Goal: Task Accomplishment & Management: Manage account settings

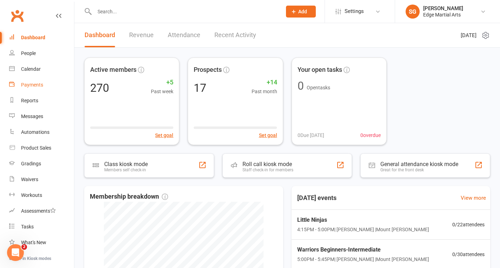
click at [33, 90] on link "Payments" at bounding box center [41, 85] width 65 height 16
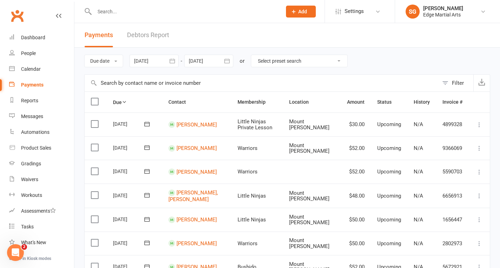
click at [334, 63] on select "Select preset search All failures All skipped payments All pending payments Suc…" at bounding box center [299, 61] width 96 height 12
click at [368, 66] on div "Due date Due date Date paid Date failed Date settled [DATE] [DATE] Sun Mon Tue …" at bounding box center [287, 61] width 406 height 27
click at [172, 61] on icon "button" at bounding box center [172, 61] width 7 height 7
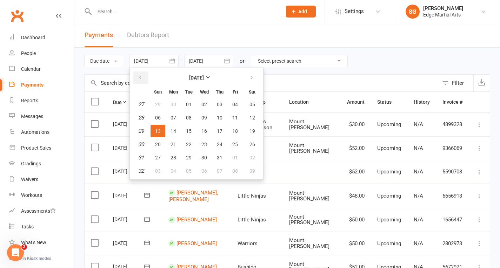
click at [146, 76] on button "button" at bounding box center [140, 78] width 15 height 13
click at [192, 106] on span "01" at bounding box center [189, 105] width 6 height 6
type input "[DATE]"
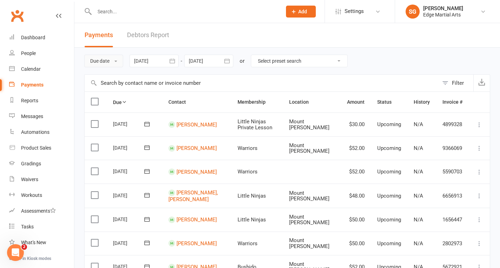
click at [118, 59] on button "Due date" at bounding box center [103, 61] width 39 height 13
click at [190, 43] on header "Payments Debtors Report" at bounding box center [287, 35] width 426 height 25
click at [151, 33] on link "Debtors Report" at bounding box center [148, 35] width 42 height 24
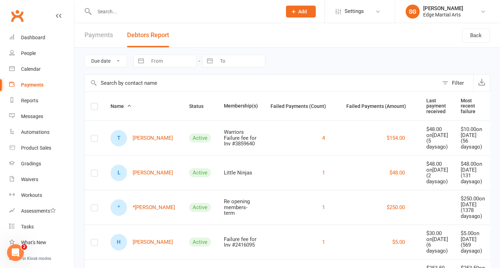
click at [107, 37] on link "Payments" at bounding box center [99, 35] width 28 height 24
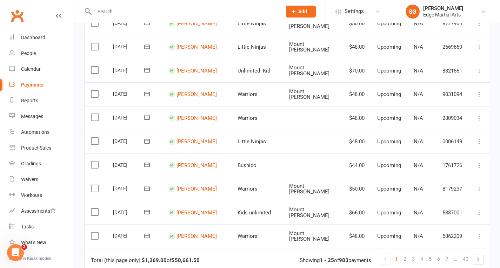
scroll to position [556, 0]
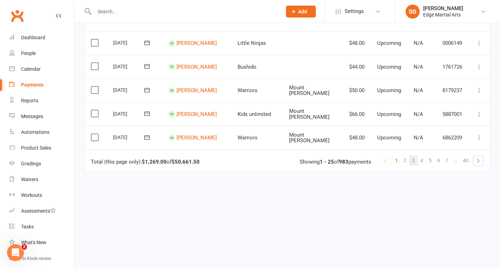
click at [412, 158] on span "3" at bounding box center [413, 161] width 3 height 10
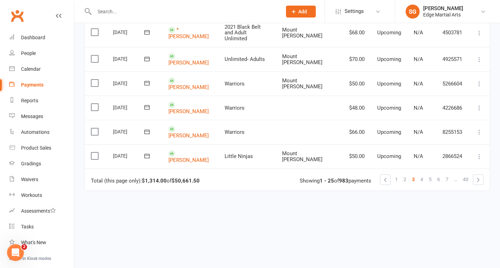
scroll to position [0, 0]
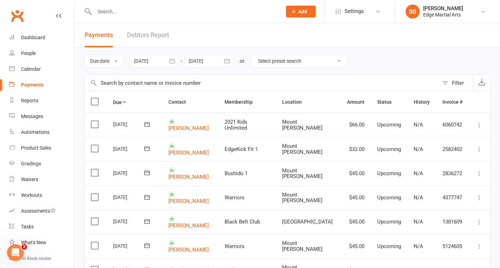
click at [227, 60] on icon "button" at bounding box center [227, 61] width 7 height 7
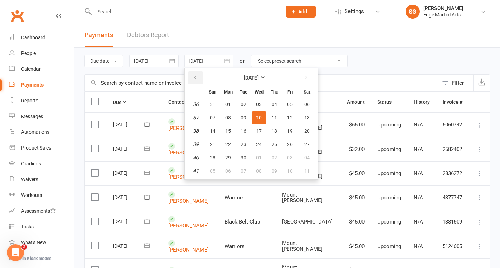
click at [201, 77] on button "button" at bounding box center [195, 78] width 15 height 13
click at [262, 132] on span "13" at bounding box center [259, 131] width 6 height 6
type input "[DATE]"
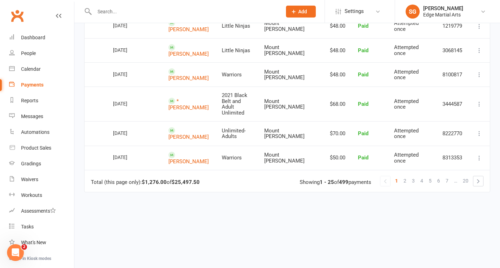
scroll to position [581, 0]
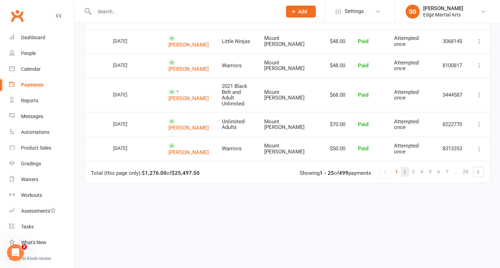
click at [403, 167] on link "2" at bounding box center [405, 172] width 8 height 10
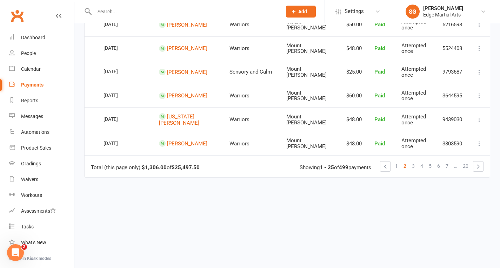
scroll to position [559, 0]
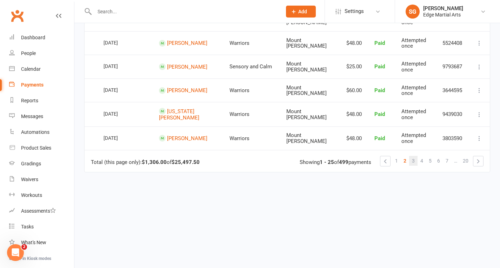
click at [412, 157] on span "3" at bounding box center [413, 161] width 3 height 10
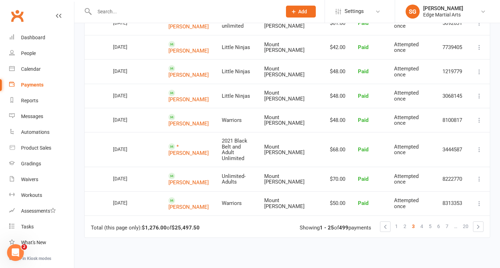
scroll to position [532, 0]
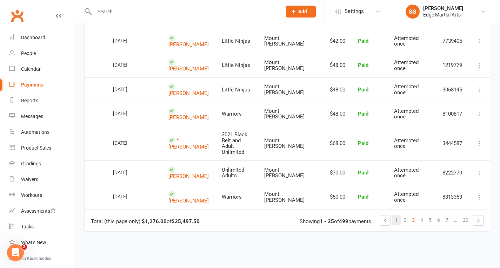
click at [398, 215] on link "1" at bounding box center [396, 220] width 8 height 10
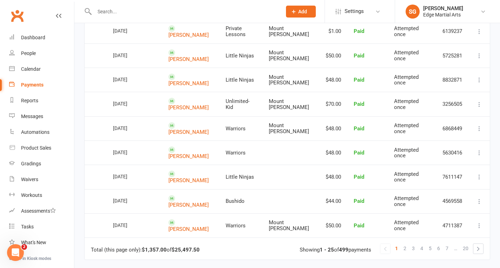
scroll to position [581, 0]
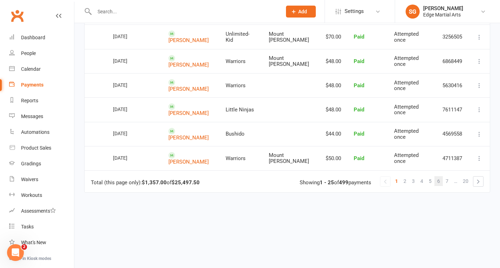
click at [439, 177] on span "6" at bounding box center [438, 182] width 3 height 10
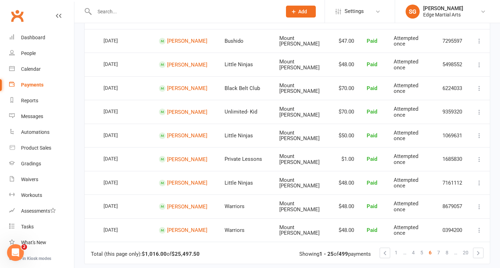
scroll to position [584, 0]
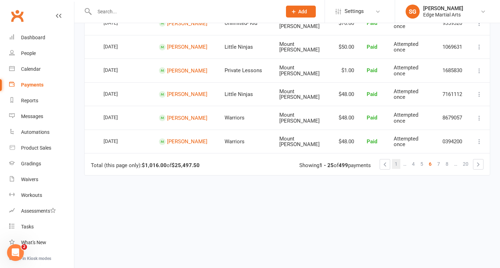
click at [397, 159] on span "1" at bounding box center [396, 164] width 3 height 10
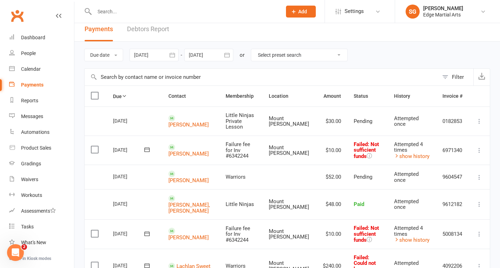
scroll to position [0, 0]
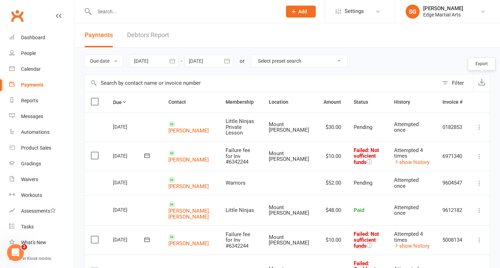
click at [483, 86] on button "button" at bounding box center [481, 83] width 16 height 17
click at [177, 60] on button "button" at bounding box center [172, 61] width 13 height 13
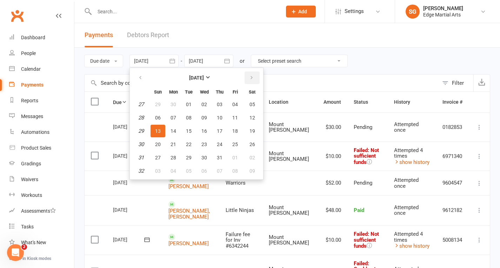
click at [252, 77] on icon "button" at bounding box center [251, 78] width 5 height 6
click at [141, 78] on icon "button" at bounding box center [140, 78] width 5 height 6
click at [208, 155] on button "30" at bounding box center [204, 158] width 15 height 13
type input "[DATE]"
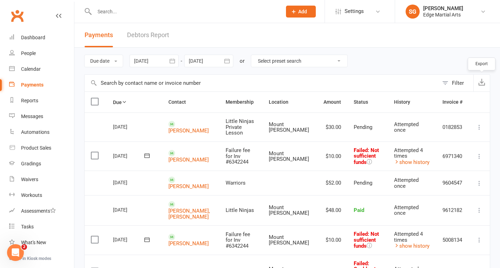
click at [485, 87] on button "button" at bounding box center [481, 83] width 16 height 17
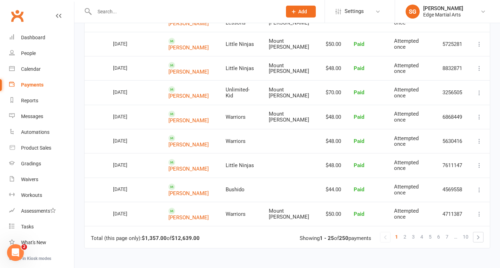
scroll to position [581, 0]
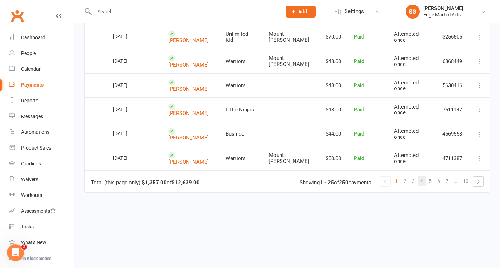
click at [421, 177] on span "4" at bounding box center [421, 182] width 3 height 10
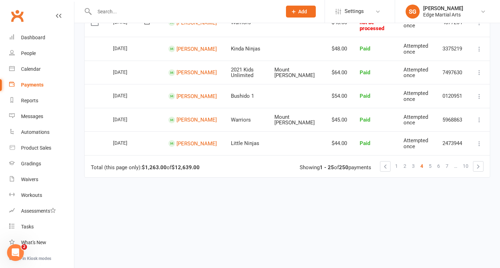
scroll to position [546, 0]
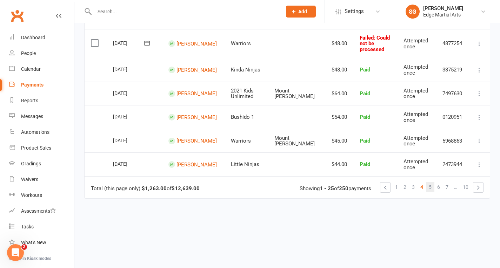
click at [434, 182] on link "5" at bounding box center [430, 187] width 8 height 10
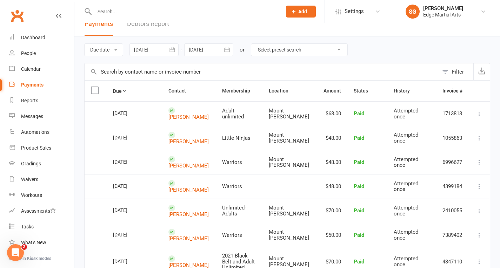
scroll to position [0, 0]
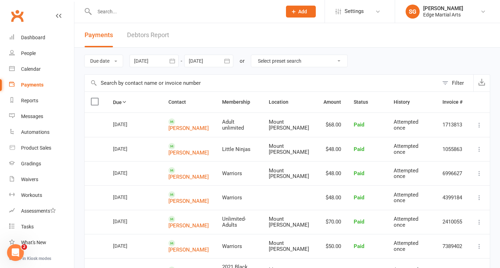
click at [110, 11] on input "text" at bounding box center [184, 12] width 185 height 10
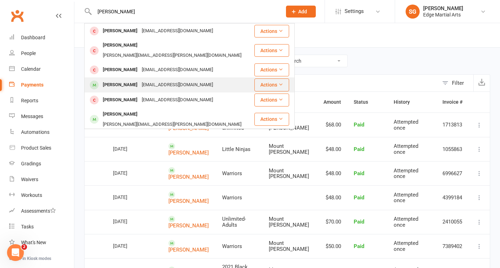
type input "[PERSON_NAME]"
click at [112, 81] on div "[PERSON_NAME]" at bounding box center [120, 85] width 39 height 10
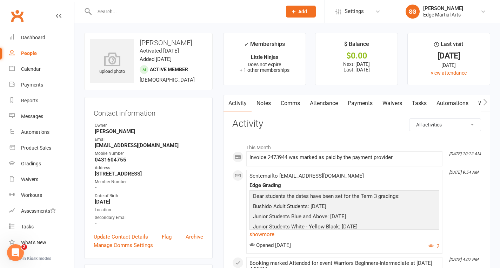
click at [352, 104] on link "Payments" at bounding box center [360, 103] width 35 height 16
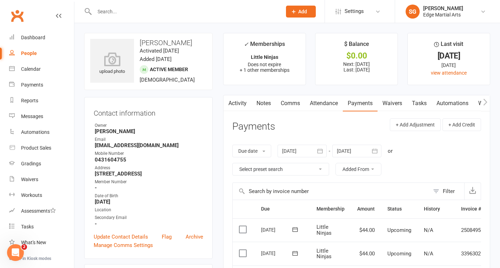
click at [292, 105] on link "Comms" at bounding box center [290, 103] width 29 height 16
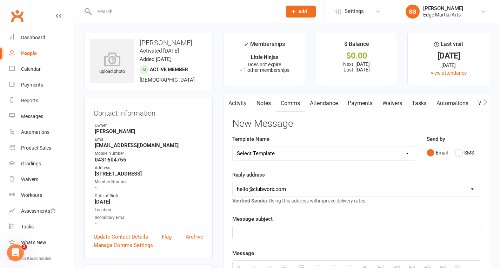
click at [288, 149] on select "Select Template [Email] Leadership Team dates 2025 [Email] End of Trial [Email]…" at bounding box center [324, 154] width 183 height 14
select select "28"
click at [233, 147] on select "Select Template [Email] Leadership Team dates 2025 [Email] End of Trial [Email]…" at bounding box center [324, 154] width 183 height 14
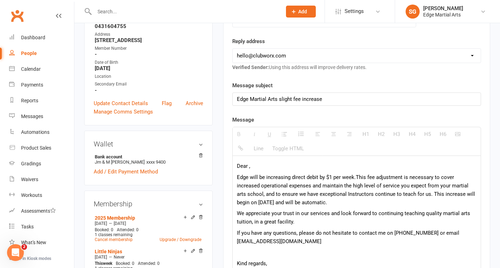
scroll to position [135, 0]
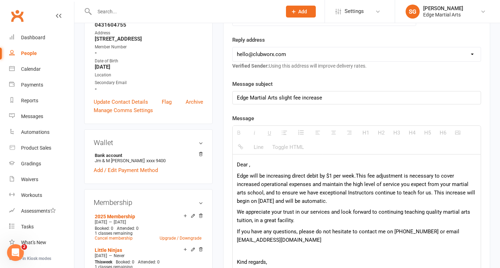
click at [248, 156] on div "Dear , [PERSON_NAME] will be increasing direct debit by $1 per week. This fee a…" at bounding box center [357, 224] width 248 height 139
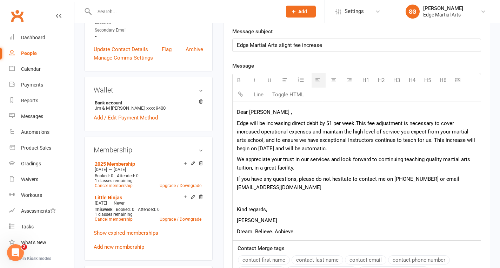
click at [330, 123] on p "Edge will be increasing direct debit by $1 per week. This fee adjustment is nec…" at bounding box center [357, 136] width 240 height 34
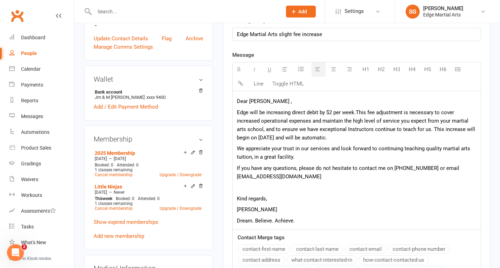
scroll to position [199, 0]
click at [260, 138] on span "This fee adjustment is necessary to cover increased operational expenses and ma…" at bounding box center [356, 125] width 238 height 32
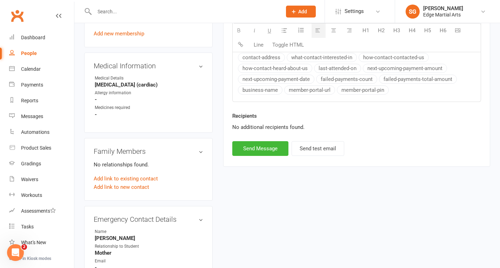
scroll to position [403, 0]
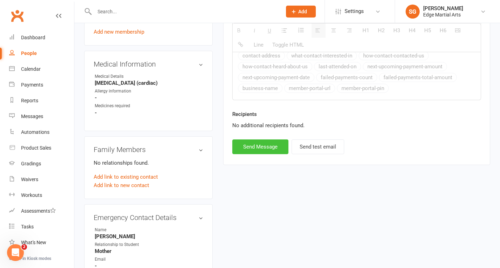
click at [255, 149] on button "Send Message" at bounding box center [260, 147] width 56 height 15
select select
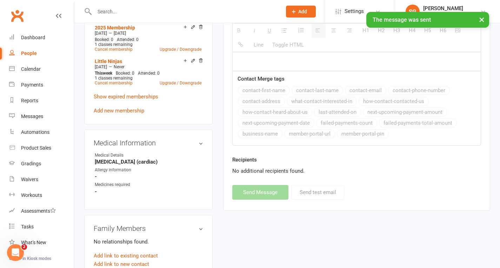
scroll to position [276, 0]
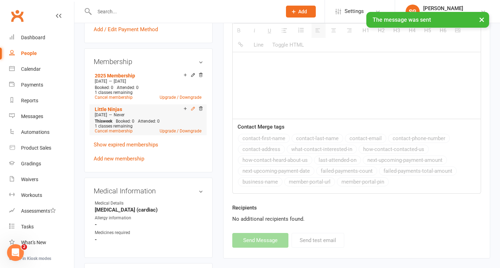
click at [193, 110] on icon at bounding box center [192, 108] width 3 height 3
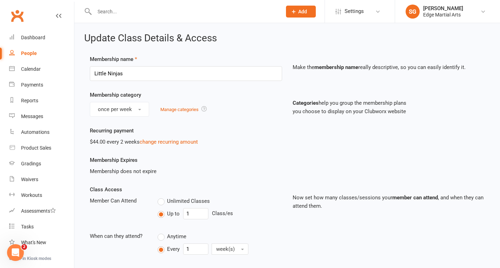
scroll to position [14, 0]
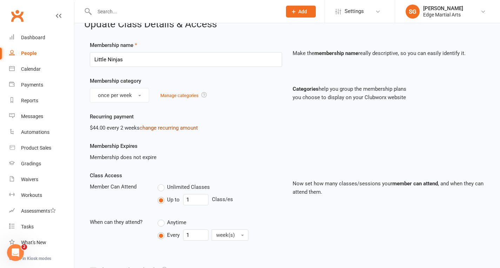
click at [175, 128] on link "change recurring amount" at bounding box center [169, 128] width 58 height 6
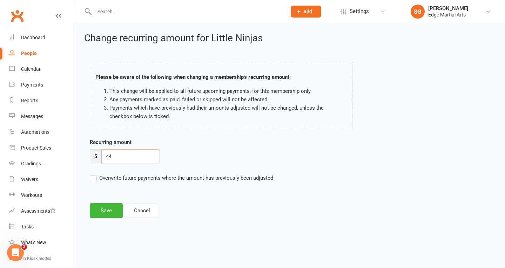
click at [137, 152] on input "44" at bounding box center [130, 157] width 59 height 15
type input "48"
click at [94, 178] on label "Overwrite future payments where the amount has previously been adjusted" at bounding box center [182, 178] width 184 height 8
click at [94, 174] on input "Overwrite future payments where the amount has previously been adjusted" at bounding box center [182, 174] width 184 height 0
click at [107, 210] on button "Save" at bounding box center [106, 211] width 33 height 15
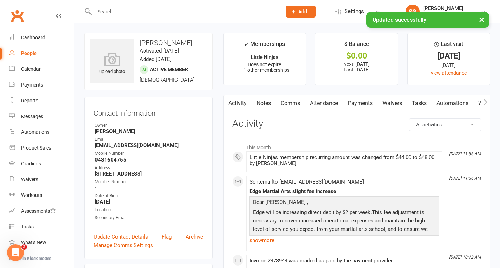
click at [357, 104] on link "Payments" at bounding box center [360, 103] width 35 height 16
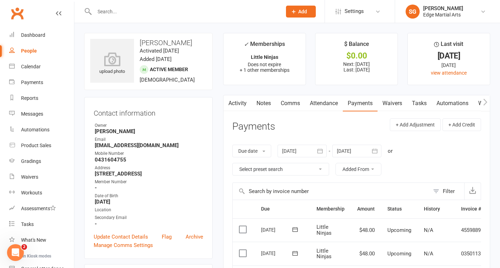
scroll to position [4, 0]
